Goal: Task Accomplishment & Management: Manage account settings

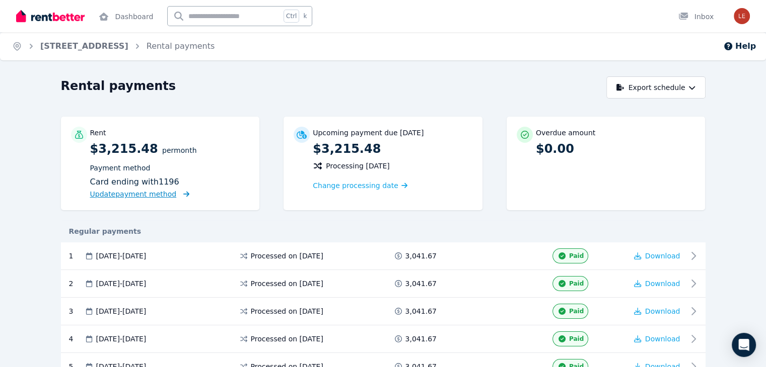
click at [113, 194] on span "Update payment method" at bounding box center [133, 194] width 87 height 8
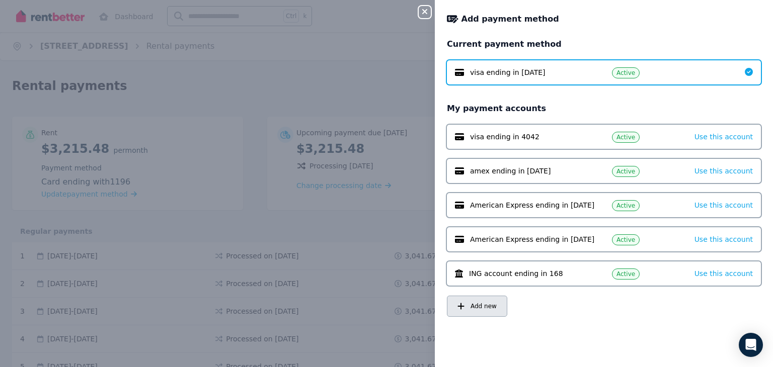
click at [489, 305] on span "Add new" at bounding box center [484, 307] width 26 height 8
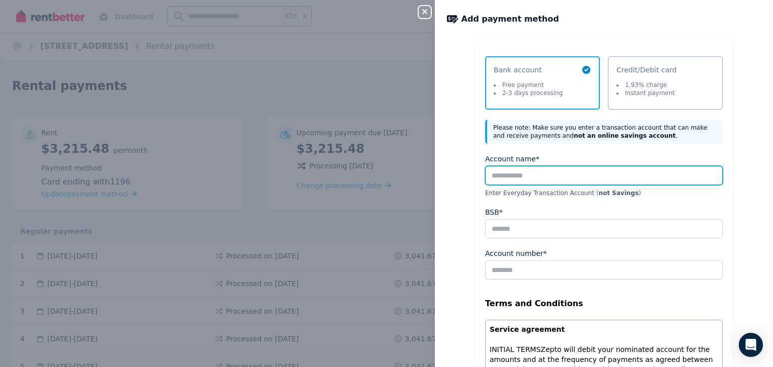
click at [534, 174] on input "Account name*" at bounding box center [604, 175] width 238 height 19
type input "***"
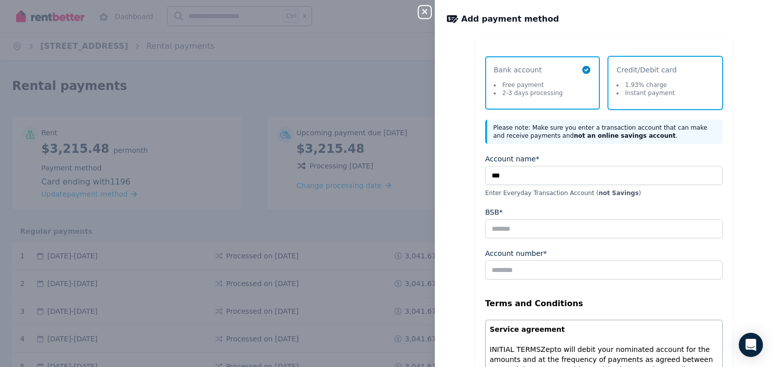
click at [670, 78] on span "Credit/Debit card 1.93% charge Instant payment" at bounding box center [661, 83] width 88 height 36
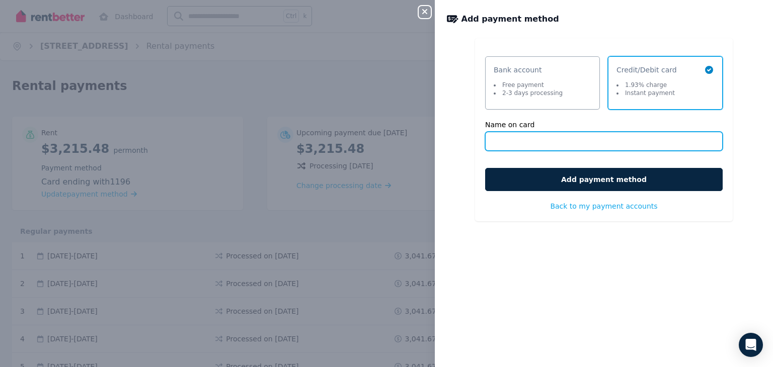
click at [558, 142] on input "Name on card" at bounding box center [604, 141] width 238 height 19
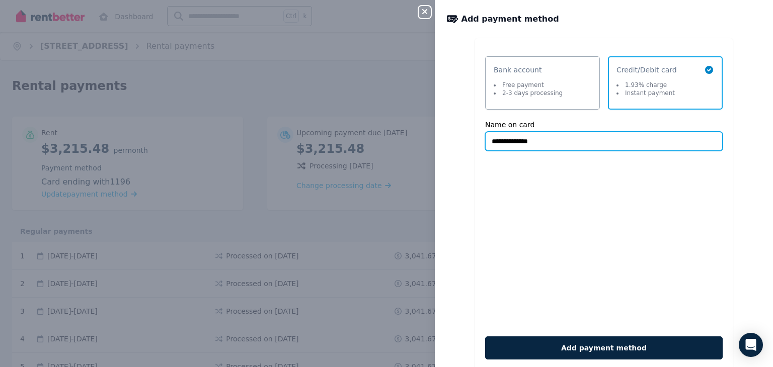
type input "**********"
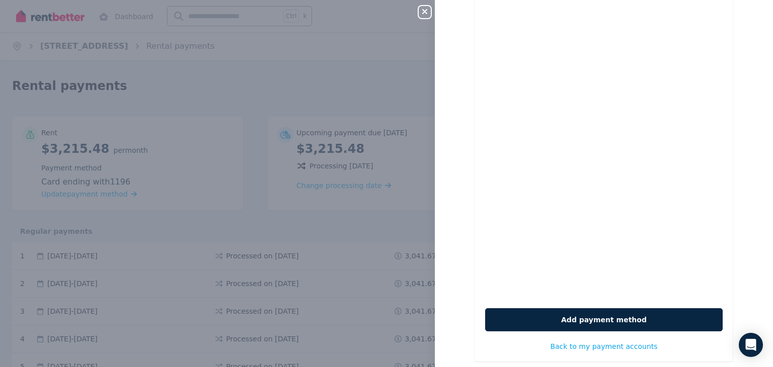
scroll to position [199, 0]
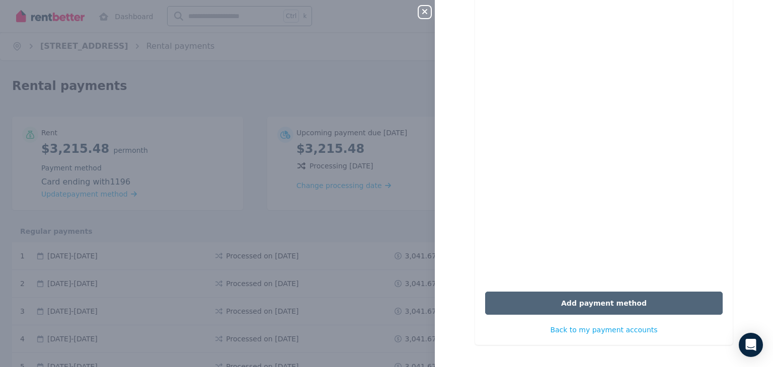
click at [620, 304] on button "Add payment method" at bounding box center [604, 303] width 238 height 23
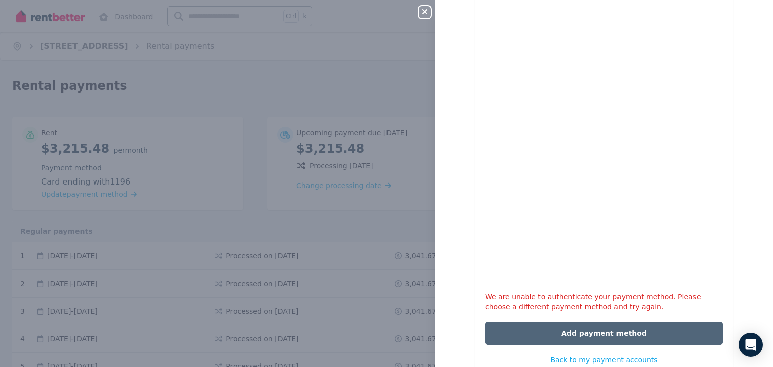
click at [594, 333] on button "Add payment method" at bounding box center [604, 333] width 238 height 23
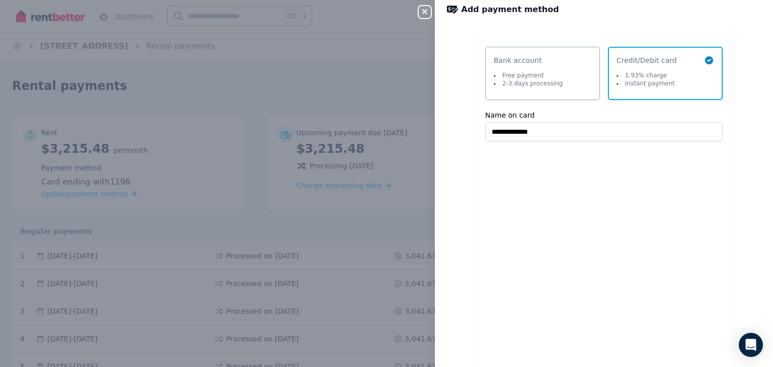
scroll to position [0, 0]
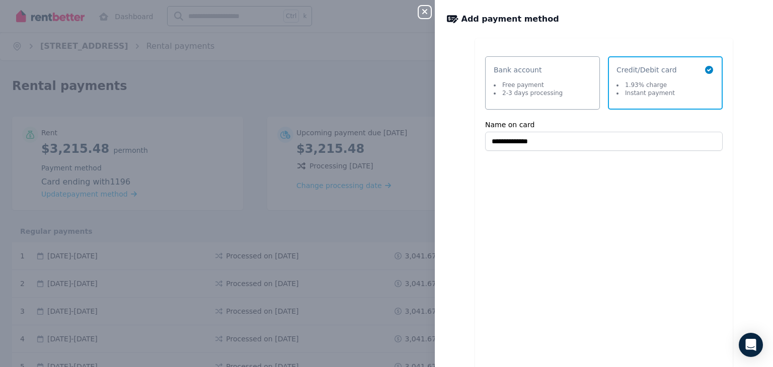
click at [737, 151] on div "**********" at bounding box center [604, 256] width 338 height 437
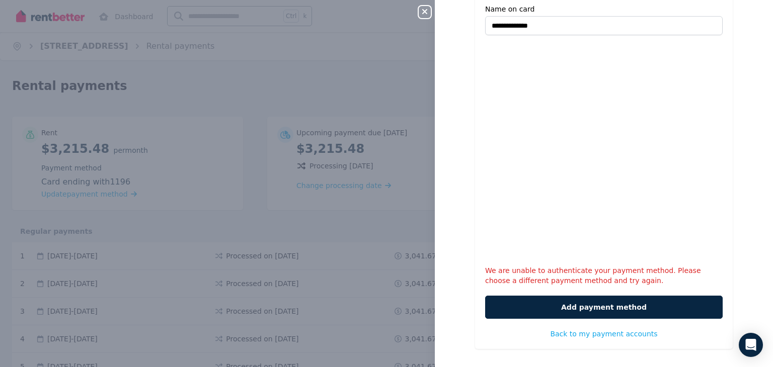
scroll to position [119, 0]
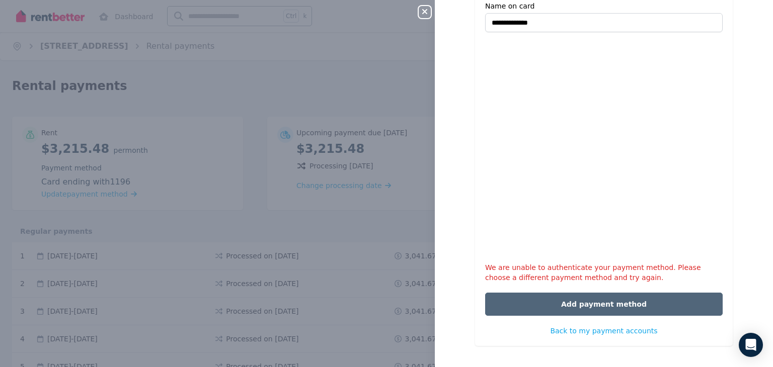
click at [609, 307] on button "Add payment method" at bounding box center [604, 304] width 238 height 23
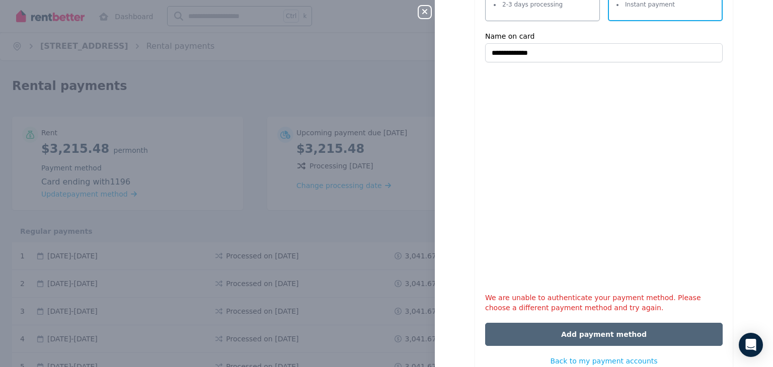
click at [599, 334] on button "Add payment method" at bounding box center [604, 334] width 238 height 23
click at [603, 331] on button "Add payment method" at bounding box center [604, 334] width 238 height 23
click at [600, 338] on button "Add payment method" at bounding box center [604, 334] width 238 height 23
click at [602, 329] on button "Add payment method" at bounding box center [604, 334] width 238 height 23
